Goal: Information Seeking & Learning: Understand process/instructions

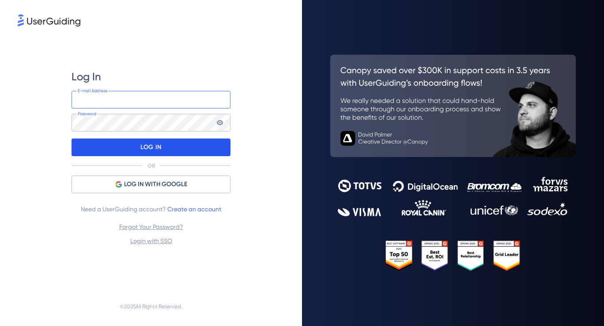
type input "[EMAIL_ADDRESS][DOMAIN_NAME]"
click at [163, 150] on div "LOG IN" at bounding box center [151, 148] width 159 height 18
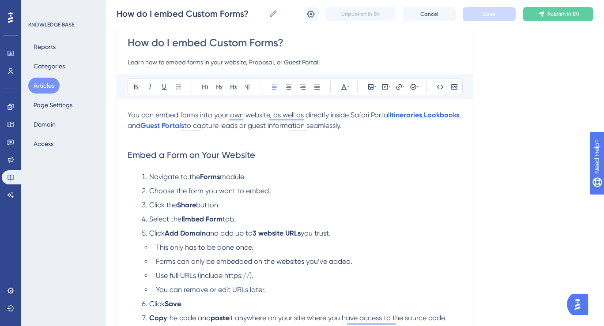
scroll to position [79, 0]
click at [260, 60] on input "Learn how to embed forms in your website, Proposal, or Guest Portal." at bounding box center [295, 61] width 335 height 11
click at [264, 61] on input "Learn how to embed forms in your website, Proposal, or Guest Portal." at bounding box center [295, 61] width 335 height 11
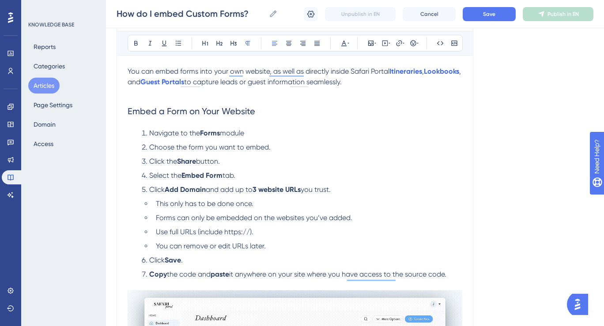
scroll to position [132, 0]
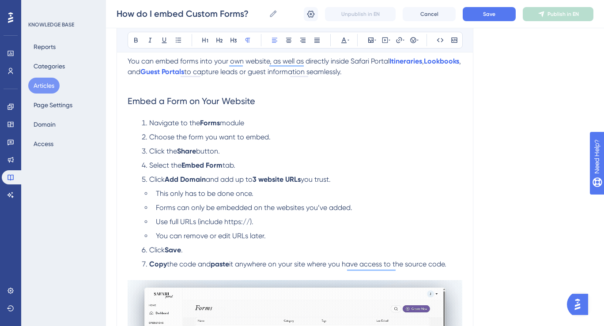
type input "Learn how to embed forms in your website, Content Page, Itinerary, Lookbook, or…"
click at [389, 62] on span "You can embed forms into your own website, as well as directly inside Safari Po…" at bounding box center [259, 61] width 262 height 8
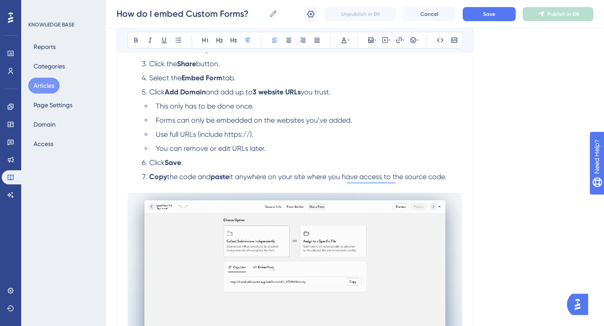
scroll to position [219, 0]
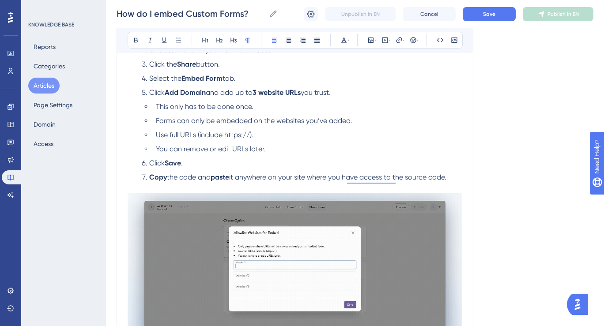
click at [249, 78] on li "Select the Embed Form tab." at bounding box center [300, 78] width 324 height 11
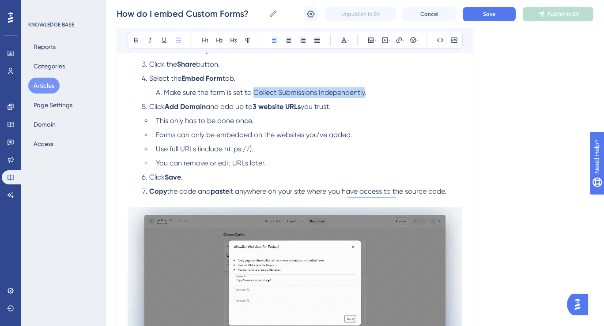
drag, startPoint x: 255, startPoint y: 94, endPoint x: 366, endPoint y: 94, distance: 110.8
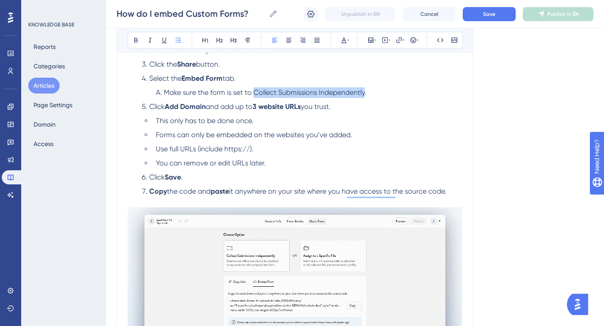
click at [366, 94] on span "Make sure the form is set to Collect Submissions Independently." at bounding box center [265, 92] width 203 height 8
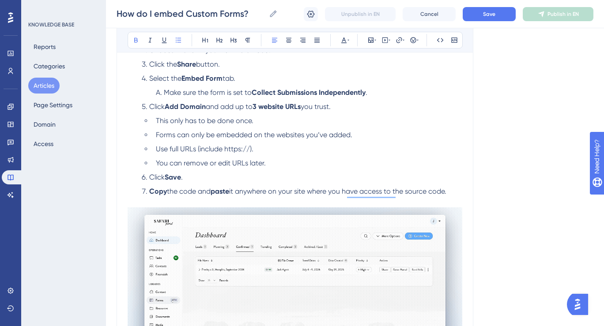
click at [348, 106] on li "Click Add Domain and add up to 3 website URLs you trust." at bounding box center [300, 107] width 324 height 11
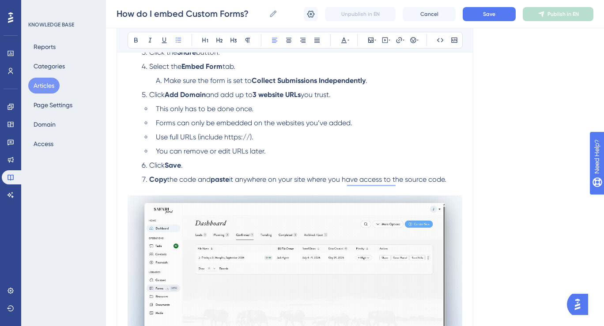
scroll to position [231, 0]
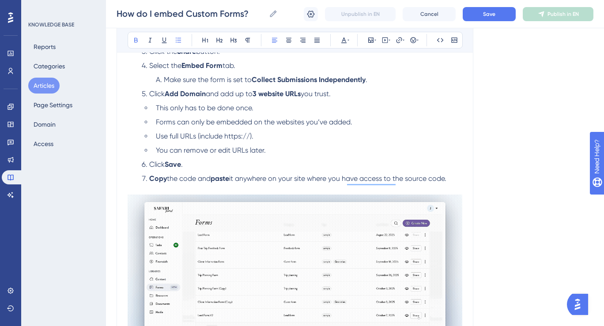
click at [261, 98] on strong "3 website URLs" at bounding box center [277, 94] width 48 height 8
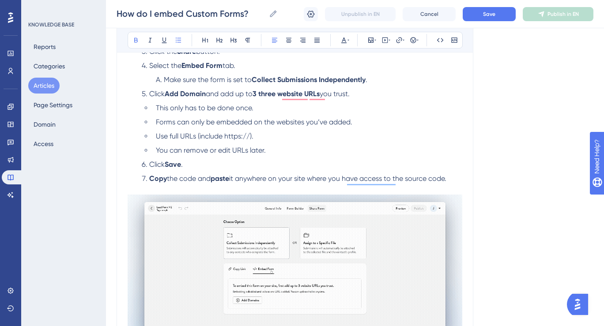
click at [264, 95] on strong "3 three website URLs" at bounding box center [286, 94] width 67 height 8
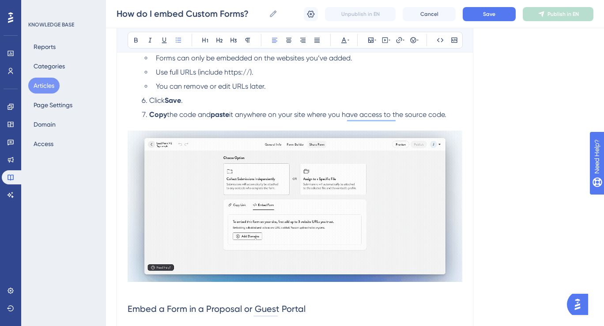
scroll to position [295, 0]
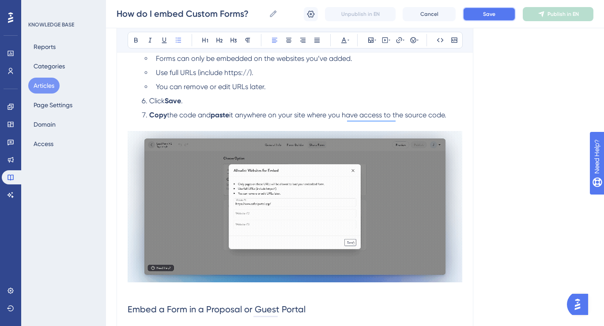
click at [496, 14] on button "Save" at bounding box center [489, 14] width 53 height 14
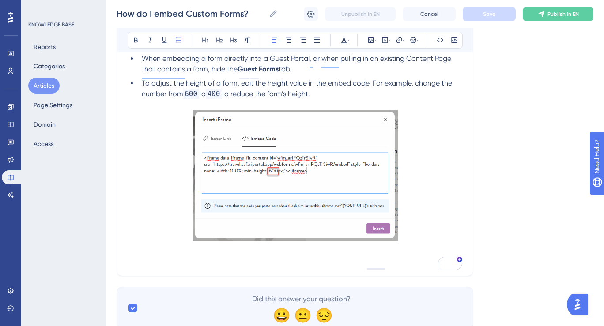
scroll to position [1386, 0]
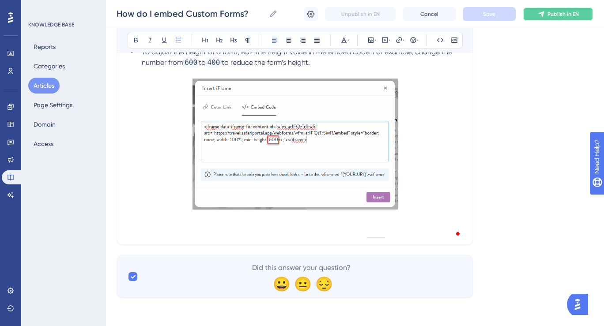
click at [551, 11] on span "Publish in EN" at bounding box center [563, 14] width 31 height 7
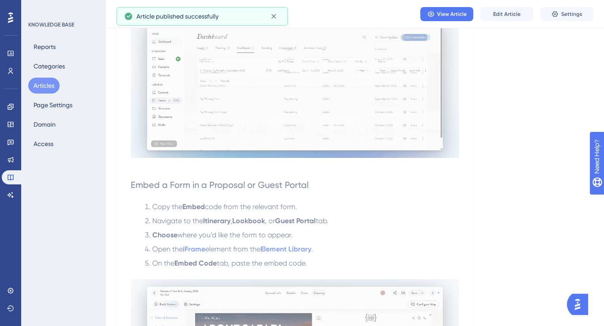
scroll to position [0, 0]
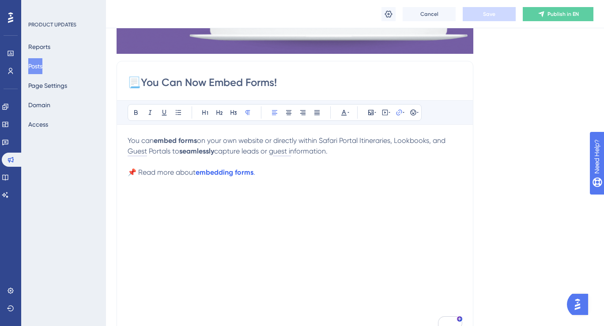
scroll to position [219, 0]
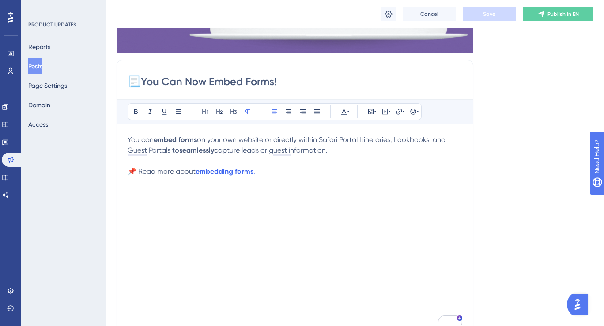
click at [152, 141] on span "You can" at bounding box center [141, 140] width 26 height 8
click at [492, 8] on button "Save" at bounding box center [489, 14] width 53 height 14
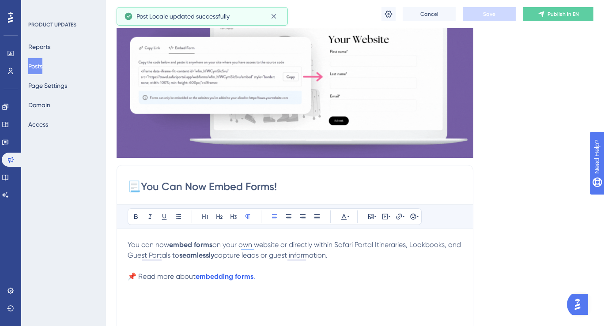
scroll to position [0, 0]
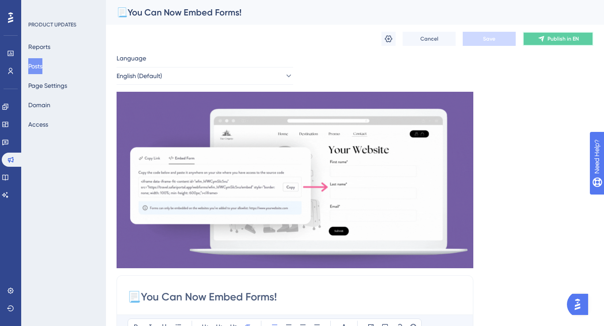
click at [537, 44] on button "Publish in EN" at bounding box center [558, 39] width 71 height 14
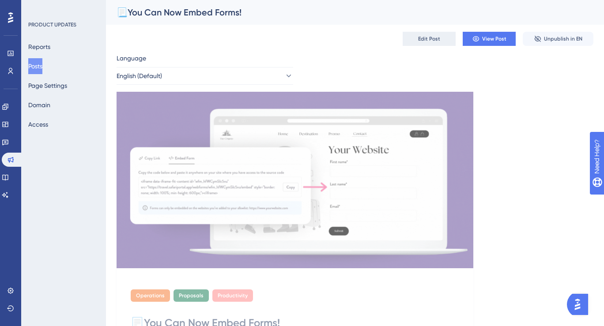
click at [441, 40] on button "Edit Post" at bounding box center [429, 39] width 53 height 14
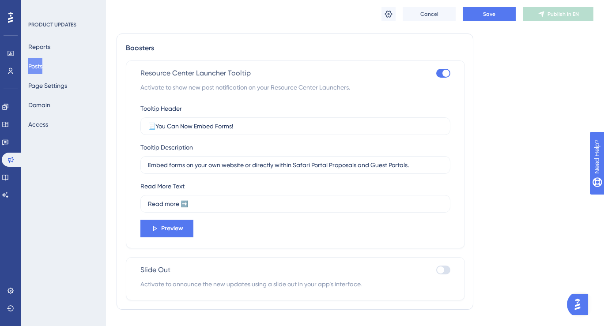
scroll to position [608, 0]
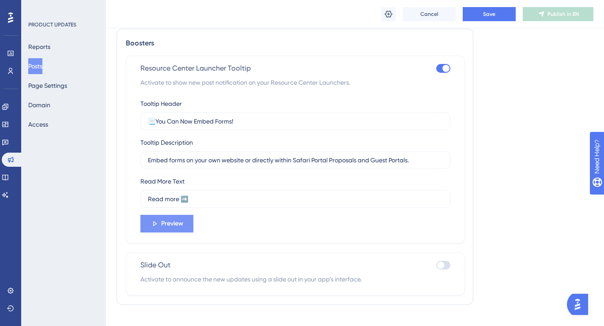
click at [176, 223] on span "Preview" at bounding box center [172, 224] width 22 height 11
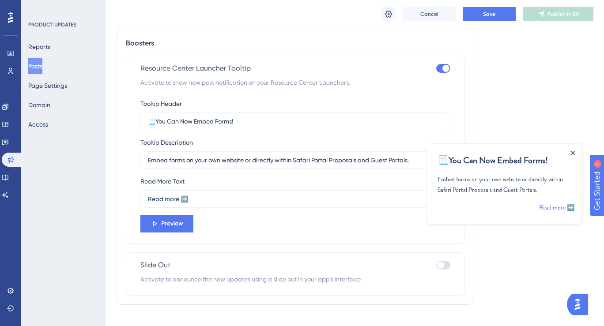
click at [571, 153] on icon "Close Announcement" at bounding box center [573, 153] width 4 height 4
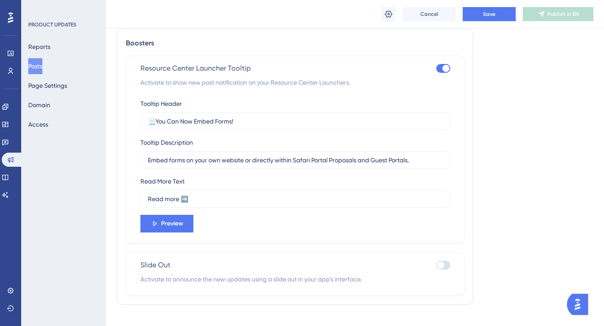
scroll to position [622, 0]
